Goal: Find specific page/section: Find specific page/section

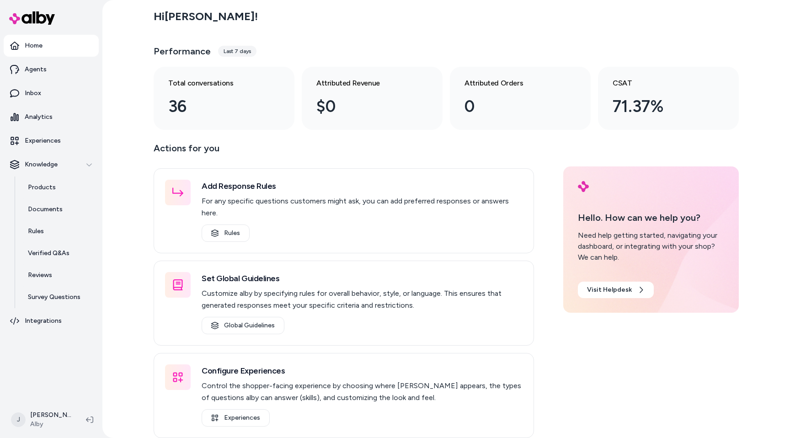
click at [119, 197] on div "Hi Jason ! Performance Last 7 days Total conversations 36 Attributed Revenue $0…" at bounding box center [445, 219] width 687 height 438
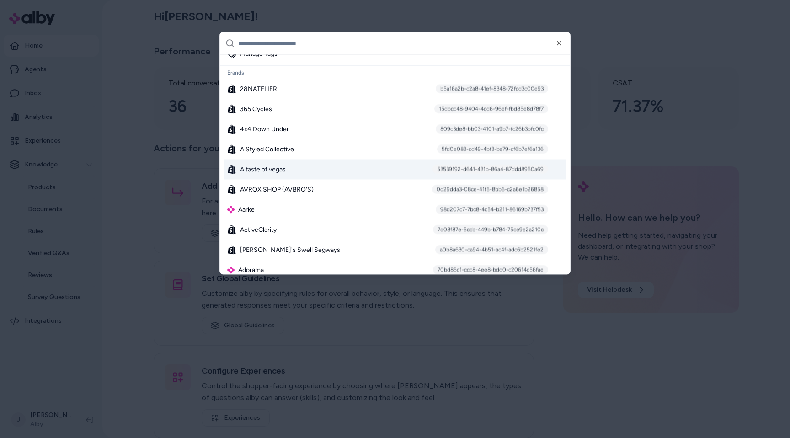
scroll to position [98, 0]
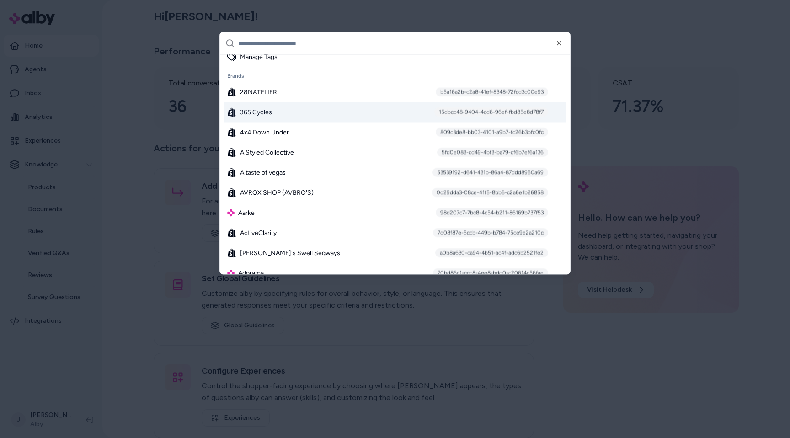
click at [310, 109] on div "365 Cycles 15dbcc48-9404-4cd6-96ef-fbd85e8d78f7" at bounding box center [395, 112] width 343 height 20
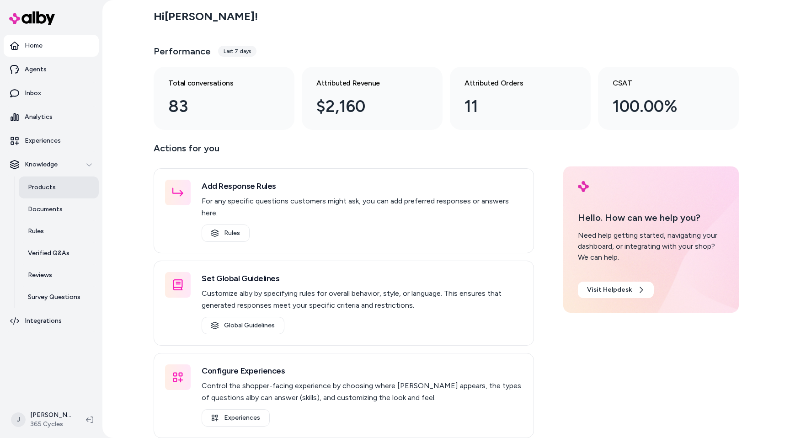
click at [83, 186] on link "Products" at bounding box center [59, 187] width 80 height 22
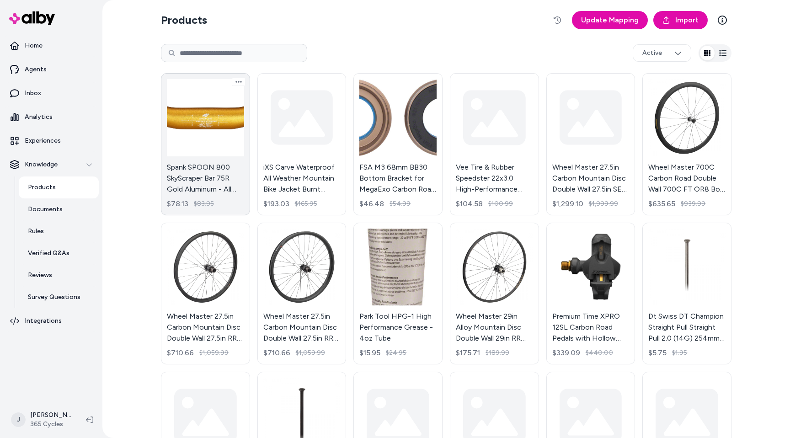
click at [194, 169] on link "Spank SPOON 800 SkyScraper Bar 75R Gold Aluminum - All Mountain Trail E-Bike $7…" at bounding box center [205, 144] width 89 height 142
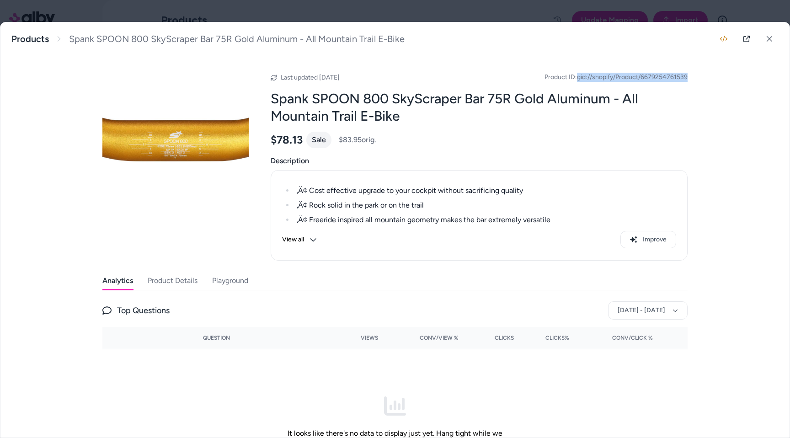
drag, startPoint x: 576, startPoint y: 78, endPoint x: 733, endPoint y: 77, distance: 156.8
click at [733, 77] on div "Spank SPOON 800 SkyScraper Bar 75R Gold Aluminum - All Mountain Trail E-Bike * …" at bounding box center [394, 229] width 789 height 415
copy span "gid://shopify/Product/6679254761539"
click at [584, 25] on div "Spank SPOON 800 SkyScraper Bar 75R Gold Aluminum - All Mountain Trail E-Bike * …" at bounding box center [394, 38] width 789 height 33
click at [586, 16] on div at bounding box center [395, 219] width 790 height 438
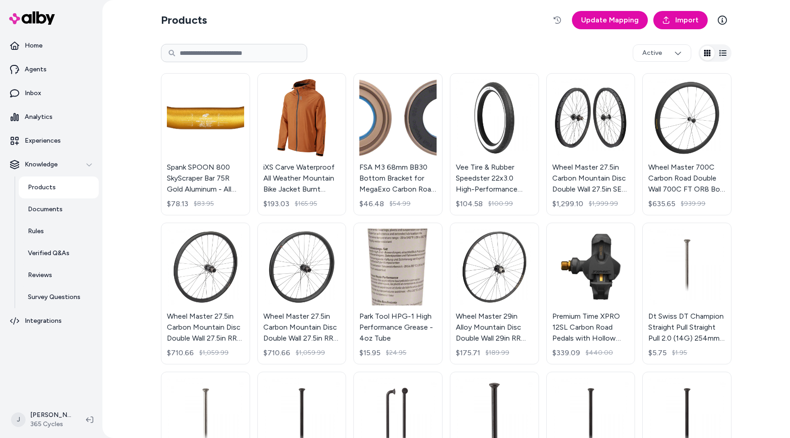
click at [501, 31] on section "Products Update Mapping Import" at bounding box center [446, 20] width 570 height 26
